Goal: Navigation & Orientation: Find specific page/section

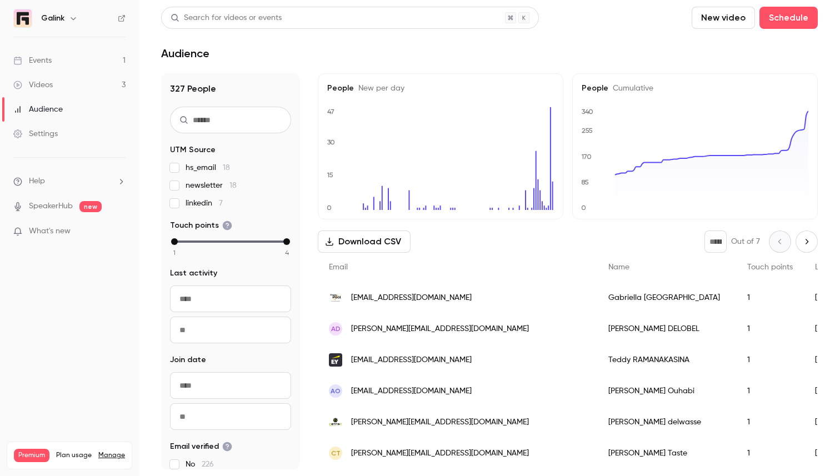
click at [116, 43] on ul "Events 1 Videos 3 Audience Settings" at bounding box center [69, 97] width 139 height 120
click at [114, 50] on link "Events 1" at bounding box center [69, 60] width 139 height 24
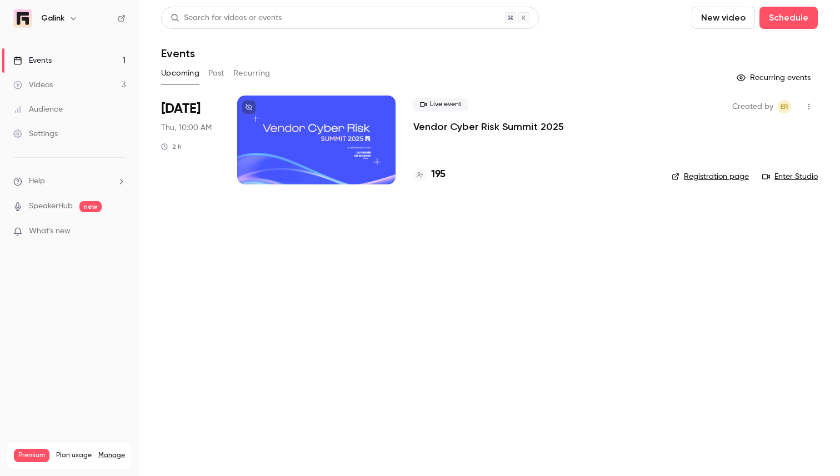
click at [468, 125] on p "Vendor Cyber Risk Summit 2025" at bounding box center [488, 126] width 151 height 13
